Goal: Find specific page/section: Find specific page/section

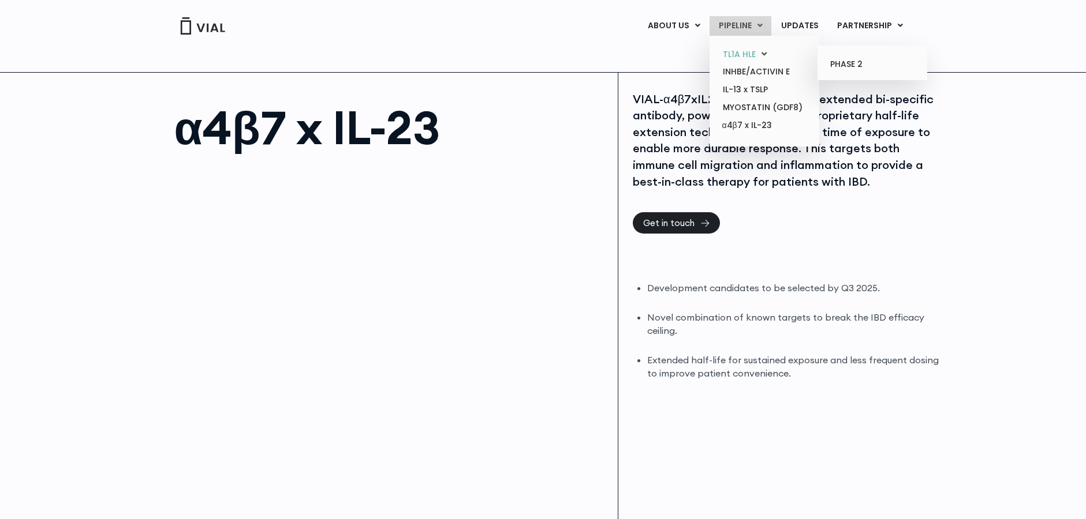
click at [736, 51] on link "TL1A HLE" at bounding box center [763, 55] width 101 height 18
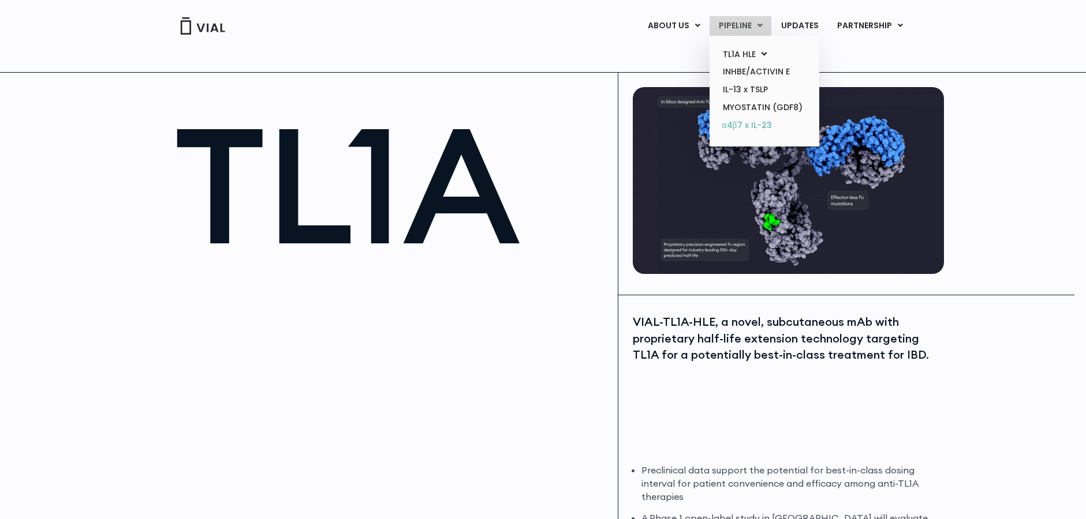
click at [750, 128] on link "α4β7 x IL-23" at bounding box center [763, 126] width 101 height 18
